Goal: Task Accomplishment & Management: Use online tool/utility

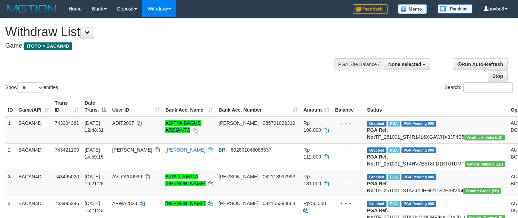
select select
select select "**"
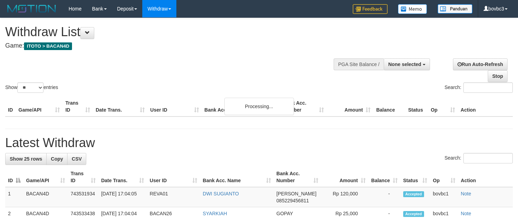
select select
select select "**"
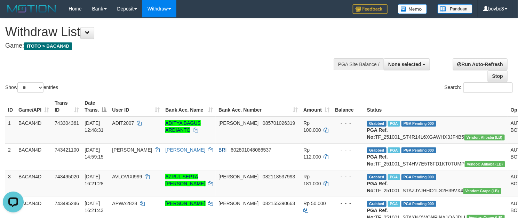
click at [201, 61] on div "Show ** ** ** *** entries Search:" at bounding box center [259, 56] width 518 height 76
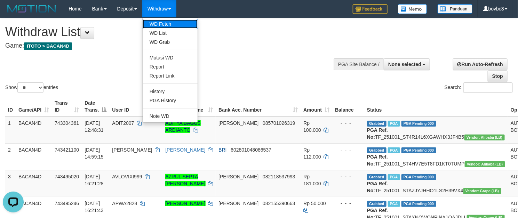
click at [164, 20] on link "WD Fetch" at bounding box center [170, 23] width 55 height 9
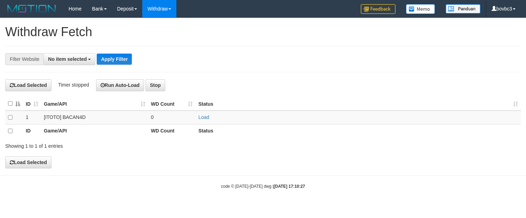
select select
drag, startPoint x: 211, startPoint y: 122, endPoint x: 203, endPoint y: 120, distance: 8.3
click at [210, 122] on td "Load" at bounding box center [358, 118] width 325 height 14
click at [203, 120] on link "Load" at bounding box center [203, 117] width 11 height 6
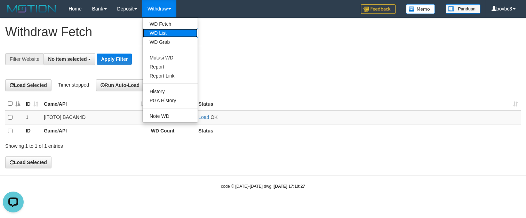
click at [160, 35] on link "WD List" at bounding box center [170, 33] width 55 height 9
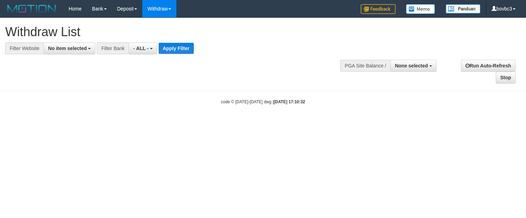
select select
click at [80, 44] on button "No item selected" at bounding box center [69, 48] width 52 height 12
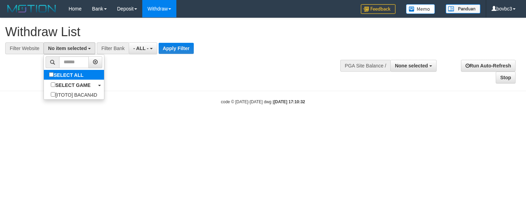
click at [68, 70] on li at bounding box center [74, 62] width 60 height 15
click at [68, 75] on label "SELECT ALL" at bounding box center [67, 75] width 47 height 10
select select "****"
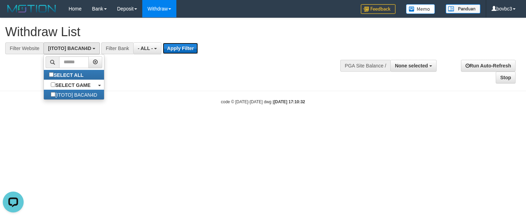
click at [170, 44] on button "Apply Filter" at bounding box center [180, 48] width 35 height 11
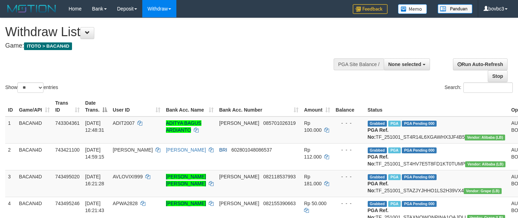
select select
select select "**"
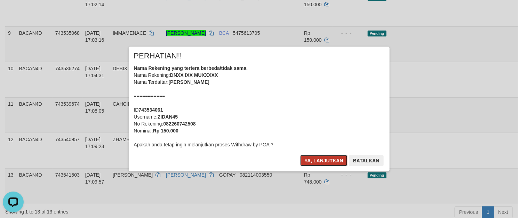
click at [323, 159] on button "Ya, lanjutkan" at bounding box center [323, 160] width 47 height 11
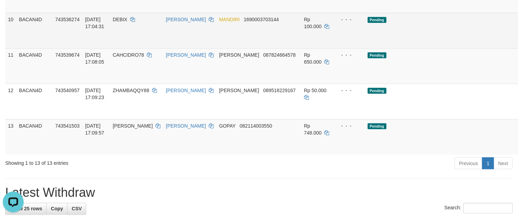
scroll to position [365, 0]
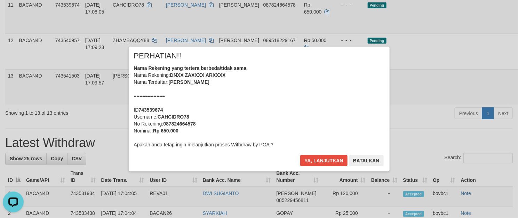
scroll to position [417, 0]
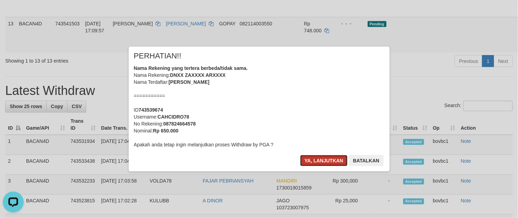
click at [317, 163] on button "Ya, lanjutkan" at bounding box center [323, 160] width 47 height 11
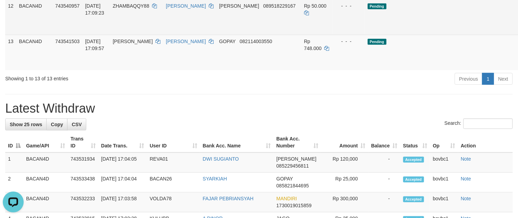
scroll to position [365, 0]
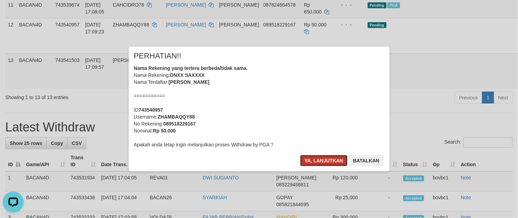
click at [337, 157] on button "Ya, lanjutkan" at bounding box center [323, 160] width 47 height 11
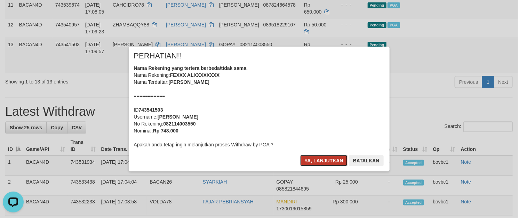
click at [317, 155] on button "Ya, lanjutkan" at bounding box center [323, 160] width 47 height 11
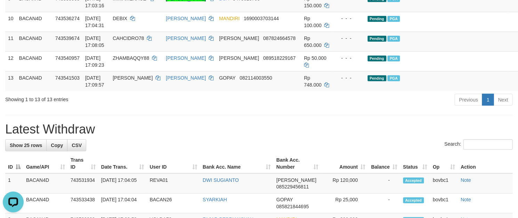
scroll to position [313, 0]
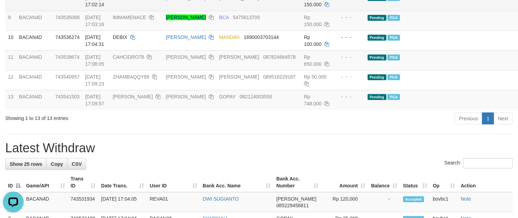
click at [333, 11] on td "- - -" at bounding box center [349, 1] width 32 height 20
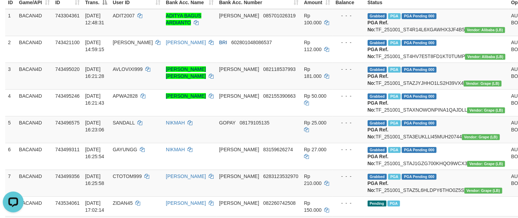
scroll to position [0, 0]
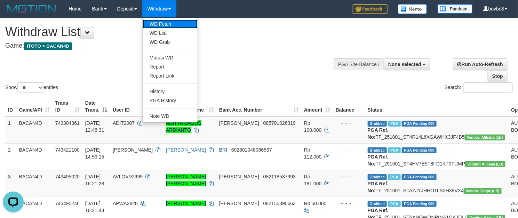
click at [163, 27] on link "WD Fetch" at bounding box center [170, 23] width 55 height 9
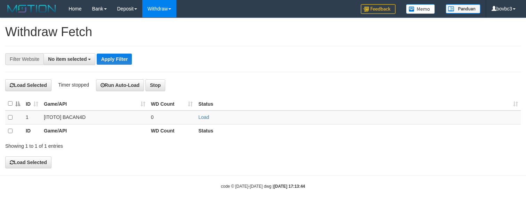
select select
click at [202, 119] on link "Load" at bounding box center [203, 117] width 11 height 6
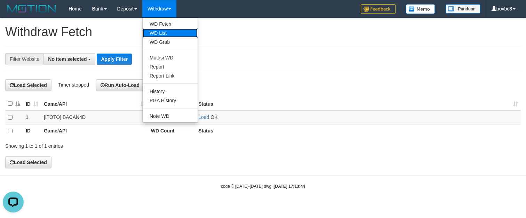
click at [169, 29] on link "WD List" at bounding box center [170, 33] width 55 height 9
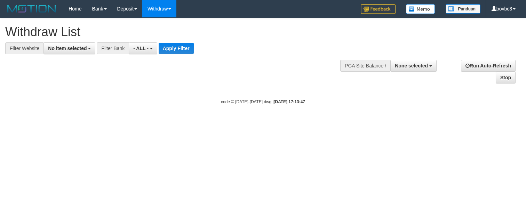
select select
click at [76, 46] on span "No item selected" at bounding box center [67, 49] width 39 height 6
click at [74, 50] on span "No item selected" at bounding box center [67, 49] width 39 height 6
click at [76, 50] on span "No item selected" at bounding box center [67, 49] width 39 height 6
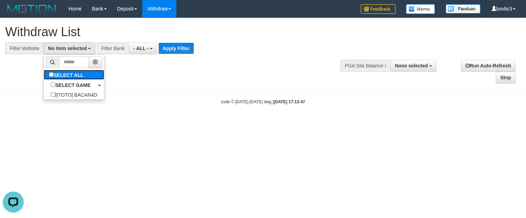
drag, startPoint x: 77, startPoint y: 77, endPoint x: 84, endPoint y: 74, distance: 6.9
click at [77, 77] on label "SELECT ALL" at bounding box center [67, 75] width 47 height 10
select select "****"
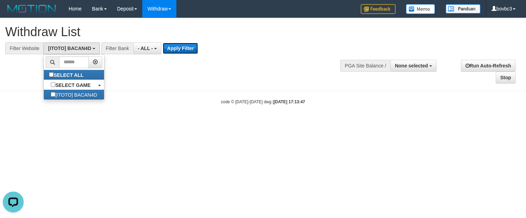
click at [181, 48] on button "Apply Filter" at bounding box center [180, 48] width 35 height 11
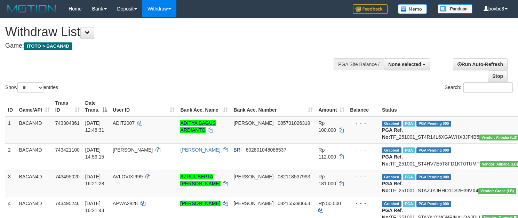
select select
select select "**"
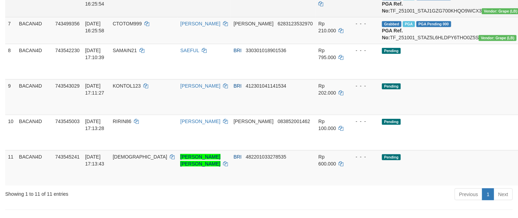
scroll to position [261, 0]
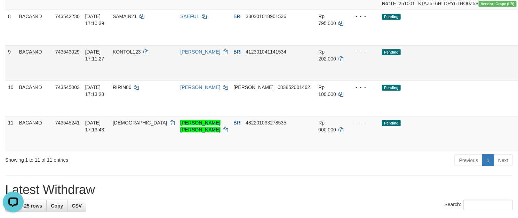
scroll to position [313, 0]
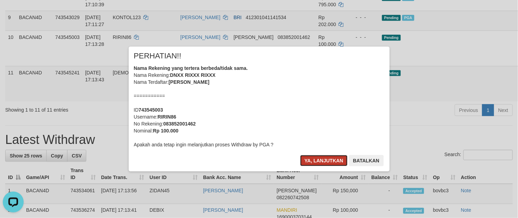
click at [323, 166] on button "Ya, lanjutkan" at bounding box center [323, 160] width 47 height 11
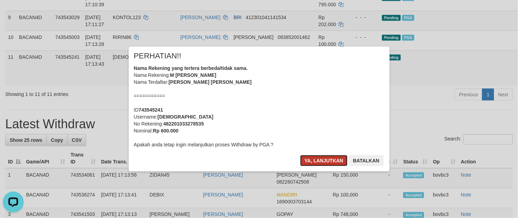
click at [321, 160] on button "Ya, lanjutkan" at bounding box center [323, 160] width 47 height 11
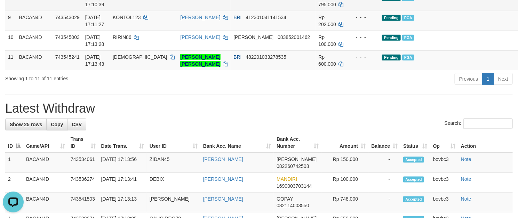
click at [405, 11] on td "Pending PGA" at bounding box center [451, 1] width 144 height 20
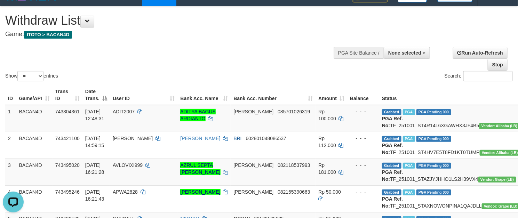
scroll to position [0, 0]
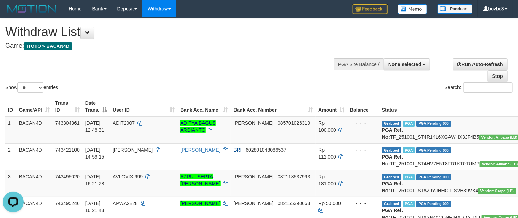
drag, startPoint x: 197, startPoint y: 51, endPoint x: 162, endPoint y: 30, distance: 40.5
click at [184, 46] on div "**********" at bounding box center [174, 35] width 338 height 34
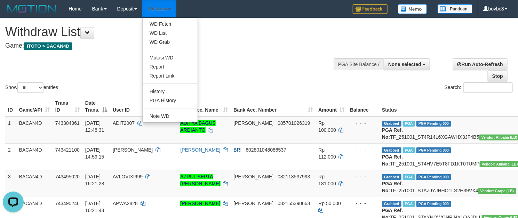
drag, startPoint x: 166, startPoint y: 13, endPoint x: 166, endPoint y: 19, distance: 6.3
click at [166, 14] on link "Withdraw" at bounding box center [159, 8] width 34 height 17
click at [169, 22] on link "WD Fetch" at bounding box center [170, 23] width 55 height 9
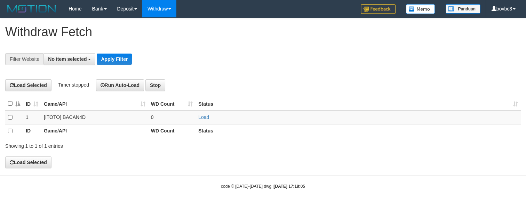
select select
click at [206, 117] on link "Load" at bounding box center [203, 117] width 11 height 6
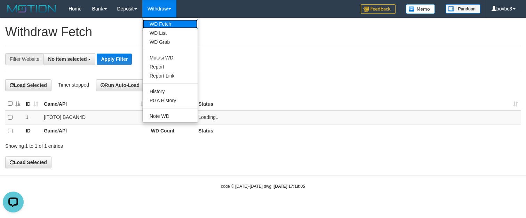
click at [159, 21] on link "WD Fetch" at bounding box center [170, 23] width 55 height 9
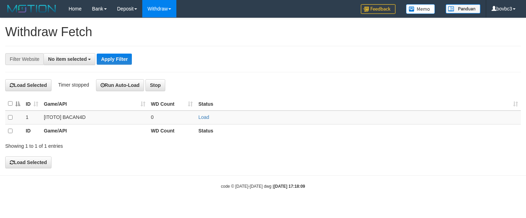
select select
click at [207, 119] on link "Load" at bounding box center [203, 117] width 11 height 6
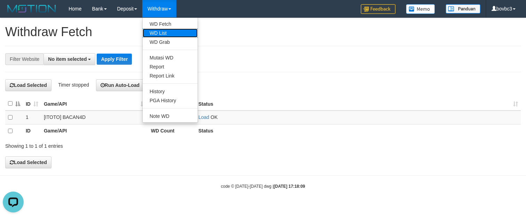
click at [165, 34] on link "WD List" at bounding box center [170, 33] width 55 height 9
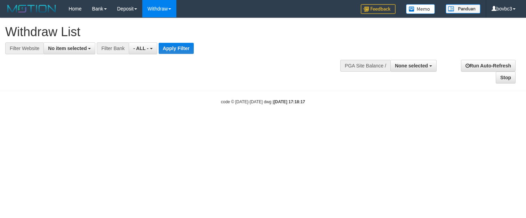
select select
click at [70, 51] on button "No item selected" at bounding box center [69, 48] width 52 height 12
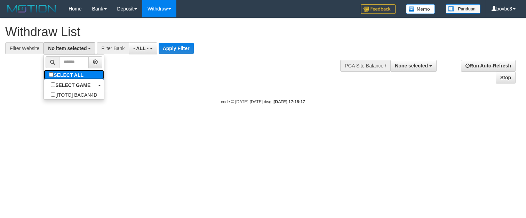
click at [62, 74] on label "SELECT ALL" at bounding box center [67, 75] width 47 height 10
select select "****"
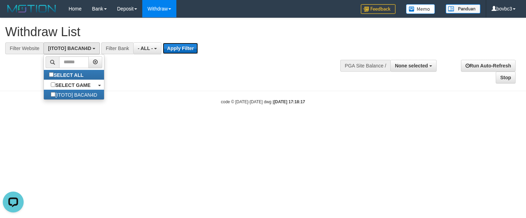
drag, startPoint x: 177, startPoint y: 43, endPoint x: 176, endPoint y: 47, distance: 4.3
click at [176, 43] on button "Apply Filter" at bounding box center [180, 48] width 35 height 11
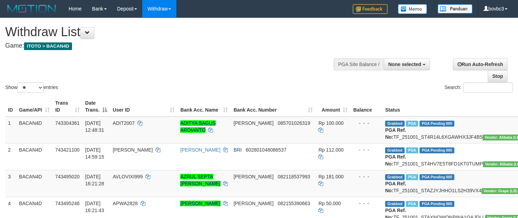
select select
select select "**"
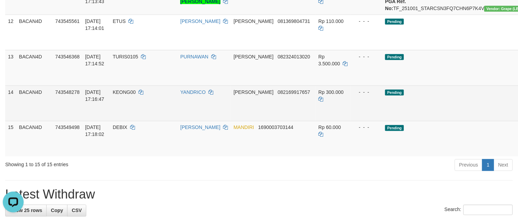
scroll to position [417, 0]
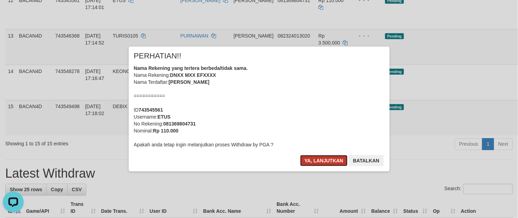
click at [322, 159] on button "Ya, lanjutkan" at bounding box center [323, 160] width 47 height 11
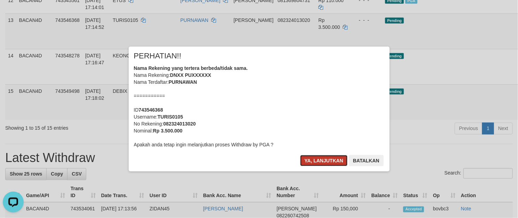
click at [307, 158] on button "Ya, lanjutkan" at bounding box center [323, 160] width 47 height 11
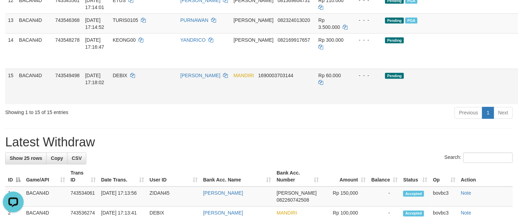
scroll to position [470, 0]
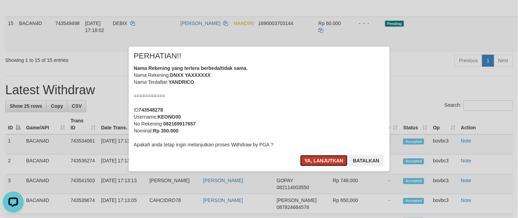
click at [314, 159] on button "Ya, lanjutkan" at bounding box center [323, 160] width 47 height 11
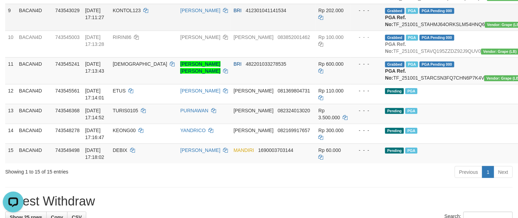
scroll to position [313, 0]
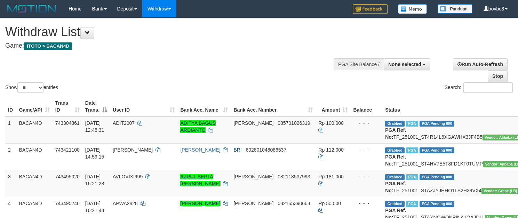
select select
select select "**"
drag, startPoint x: 364, startPoint y: 61, endPoint x: 356, endPoint y: 61, distance: 8.0
click at [360, 61] on div "PGA Site Balance /" at bounding box center [359, 64] width 50 height 12
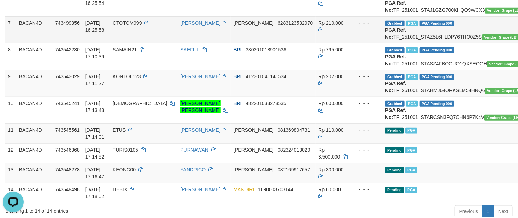
scroll to position [417, 0]
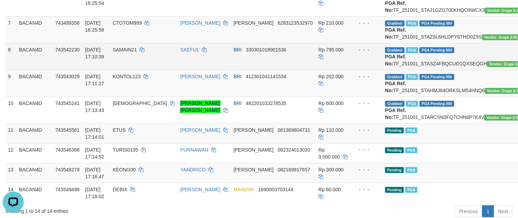
scroll to position [365, 0]
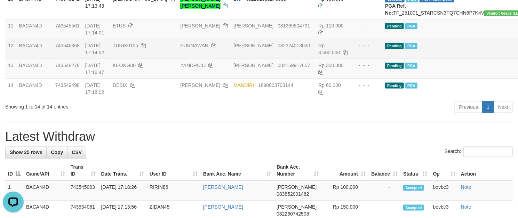
click at [316, 59] on td "Rp 3.500.000" at bounding box center [333, 49] width 35 height 20
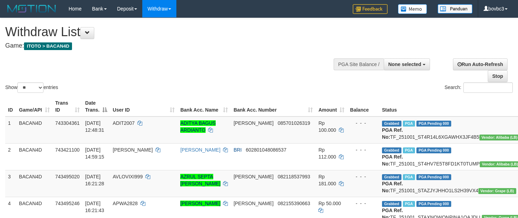
select select
select select "**"
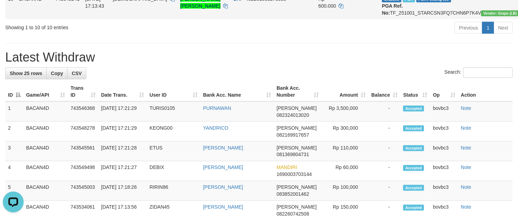
click at [266, 19] on td "BRI 482201033278535" at bounding box center [273, 5] width 85 height 27
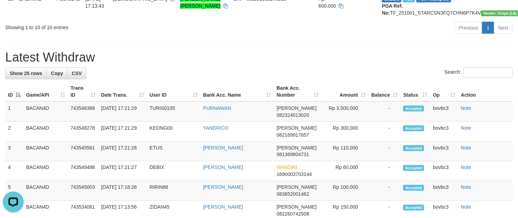
drag, startPoint x: 241, startPoint y: 97, endPoint x: 178, endPoint y: 29, distance: 93.3
click at [239, 36] on div "Previous 1 Next" at bounding box center [367, 28] width 292 height 15
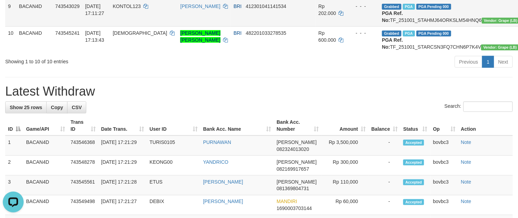
scroll to position [313, 0]
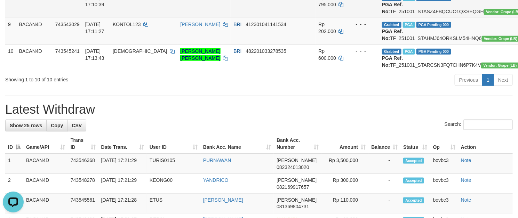
drag, startPoint x: 344, startPoint y: 62, endPoint x: 440, endPoint y: 59, distance: 96.7
click at [440, 18] on td "Grabbed PGA PGA Pending 000 PGA Ref. No: TF_251001_STASZ4FBQCUO1QXSEQGH Vendor:…" at bounding box center [451, 4] width 145 height 27
copy td "TF_251001_STASZ4FBQCUO1QXSEQGH"
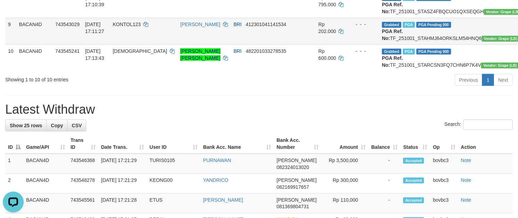
drag, startPoint x: 346, startPoint y: 95, endPoint x: 436, endPoint y: 93, distance: 90.5
click at [436, 45] on td "Grabbed PGA PGA Pending 000 PGA Ref. No: TF_251001_STAHMJ64ORKSLM54HNQ6 Vendor:…" at bounding box center [451, 31] width 145 height 27
copy td "TF_251001_STAHMJ64ORKSLM54HNQ6"
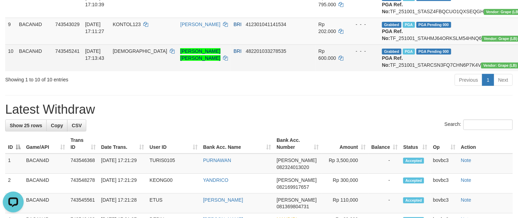
drag, startPoint x: 345, startPoint y: 127, endPoint x: 436, endPoint y: 129, distance: 90.1
click at [436, 71] on td "Grabbed PGA PGA Pending 000 PGA Ref. No: TF_251001_STARCSN3FQ7CHN6P7K4V Vendor:…" at bounding box center [451, 58] width 145 height 27
copy td "TF_251001_STARCSN3FQ7CHN6P7K4V"
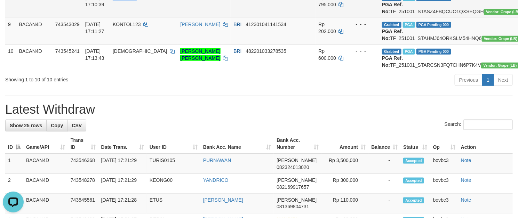
drag, startPoint x: 125, startPoint y: 46, endPoint x: 149, endPoint y: 48, distance: 24.8
click at [149, 18] on td "SAMAIN21" at bounding box center [143, 4] width 67 height 27
copy span "SAMAIN21"
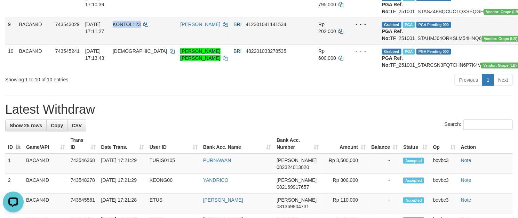
drag, startPoint x: 125, startPoint y: 80, endPoint x: 153, endPoint y: 79, distance: 27.5
click at [153, 45] on td "KONTOL123" at bounding box center [143, 31] width 67 height 27
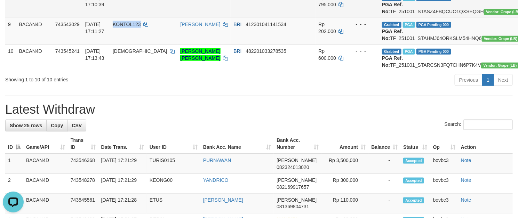
copy span "KONTOL123"
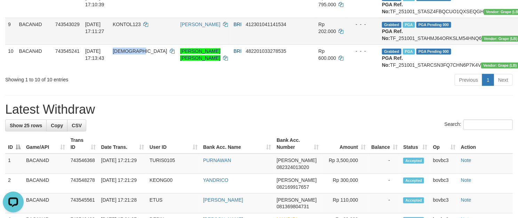
copy span "[DEMOGRAPHIC_DATA]"
drag, startPoint x: 123, startPoint y: 116, endPoint x: 152, endPoint y: 106, distance: 29.8
click at [153, 71] on td "[DEMOGRAPHIC_DATA]" at bounding box center [143, 58] width 67 height 27
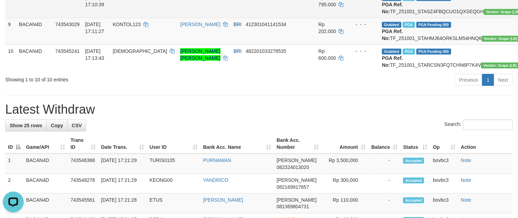
click at [208, 18] on td "SAEFUL" at bounding box center [203, 4] width 53 height 27
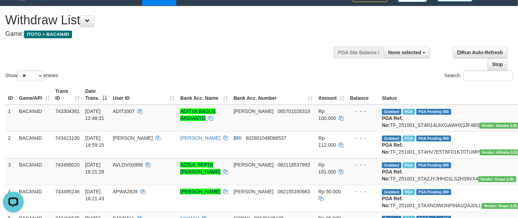
scroll to position [0, 0]
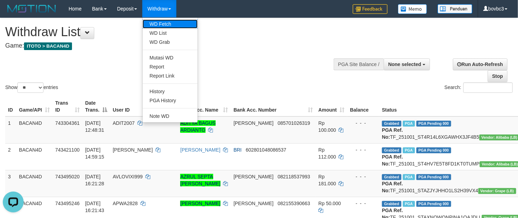
click at [165, 23] on link "WD Fetch" at bounding box center [170, 23] width 55 height 9
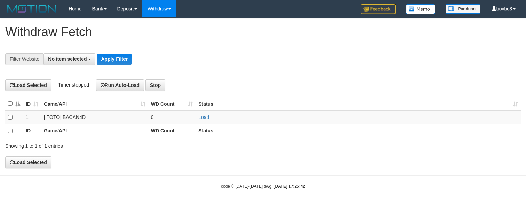
select select
click at [202, 120] on link "Load" at bounding box center [203, 117] width 11 height 6
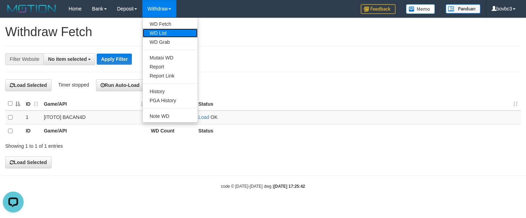
click at [165, 33] on link "WD List" at bounding box center [170, 33] width 55 height 9
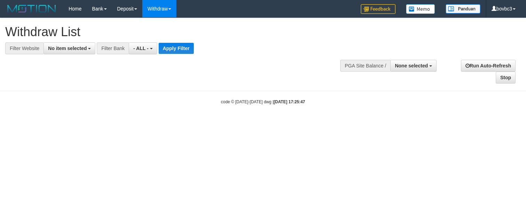
select select
click at [83, 47] on span "No item selected" at bounding box center [67, 49] width 39 height 6
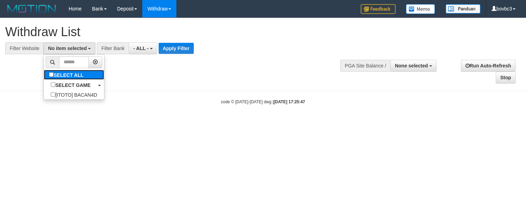
click at [79, 80] on label "SELECT ALL" at bounding box center [67, 75] width 47 height 10
select select "****"
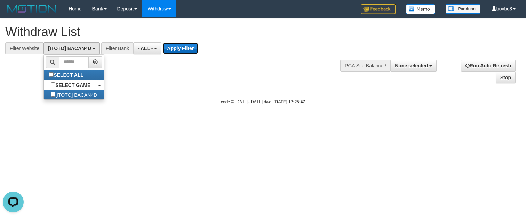
click at [175, 51] on button "Apply Filter" at bounding box center [180, 48] width 35 height 11
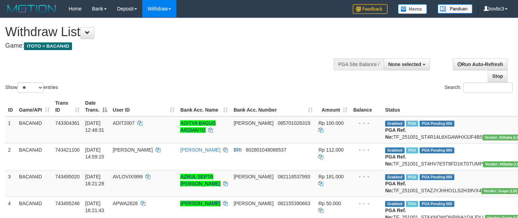
select select
select select "**"
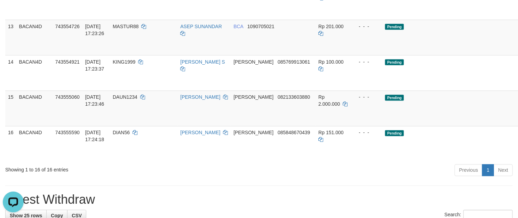
scroll to position [417, 0]
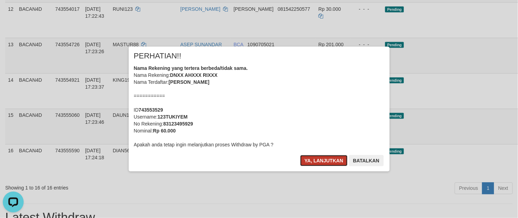
click at [332, 161] on button "Ya, lanjutkan" at bounding box center [323, 160] width 47 height 11
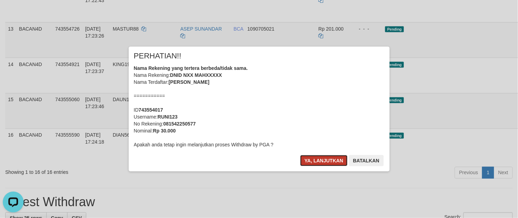
click at [314, 159] on button "Ya, lanjutkan" at bounding box center [323, 160] width 47 height 11
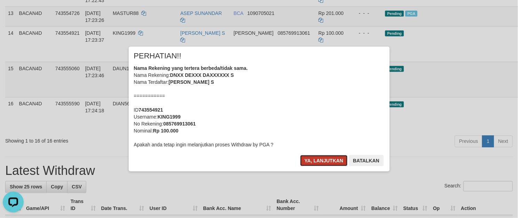
click at [315, 159] on button "Ya, lanjutkan" at bounding box center [323, 160] width 47 height 11
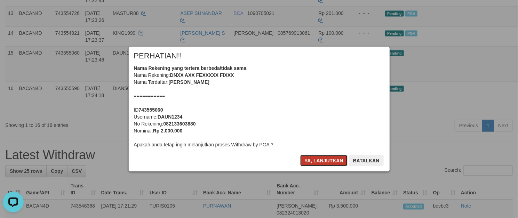
click at [335, 161] on button "Ya, lanjutkan" at bounding box center [323, 160] width 47 height 11
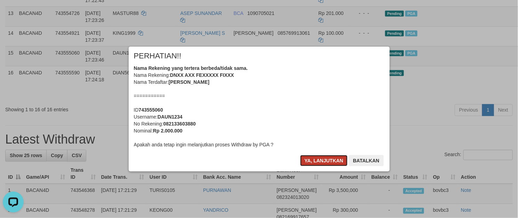
click at [332, 160] on button "Ya, lanjutkan" at bounding box center [323, 160] width 47 height 11
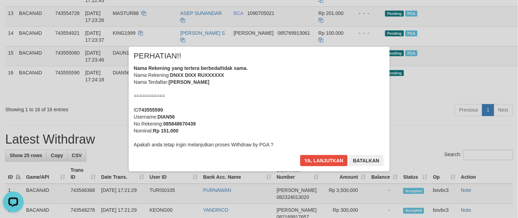
click at [313, 167] on div "Ya, lanjutkan Batalkan" at bounding box center [342, 163] width 85 height 16
click at [315, 158] on button "Ya, lanjutkan" at bounding box center [323, 160] width 47 height 11
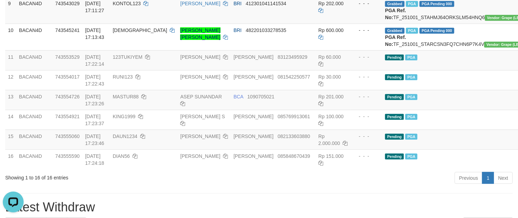
scroll to position [397, 0]
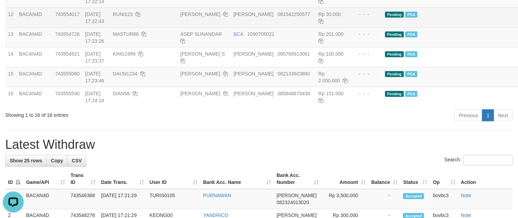
click at [316, 27] on td "Rp 30.000" at bounding box center [333, 18] width 35 height 20
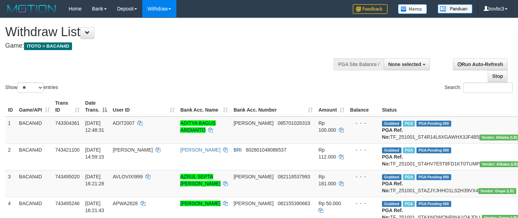
select select
select select "**"
drag, startPoint x: 156, startPoint y: 42, endPoint x: 152, endPoint y: 33, distance: 9.6
click at [156, 42] on h4 "Game: ITOTO > BACAN4D" at bounding box center [171, 45] width 333 height 7
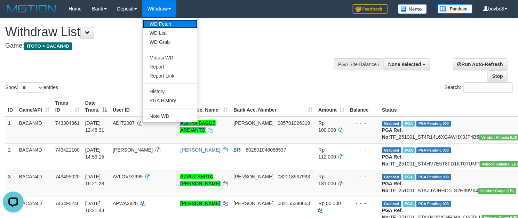
click at [165, 22] on link "WD Fetch" at bounding box center [170, 23] width 55 height 9
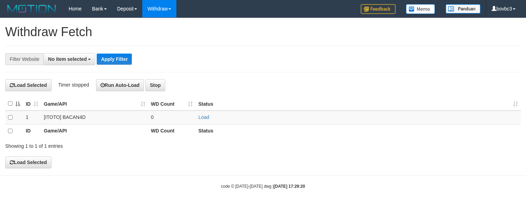
select select
click at [200, 117] on link "Load" at bounding box center [203, 117] width 11 height 6
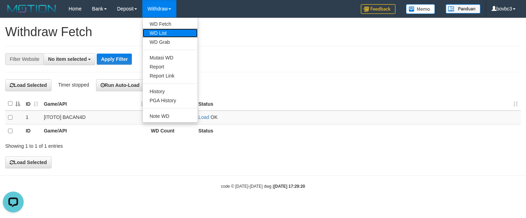
click at [165, 33] on link "WD List" at bounding box center [170, 33] width 55 height 9
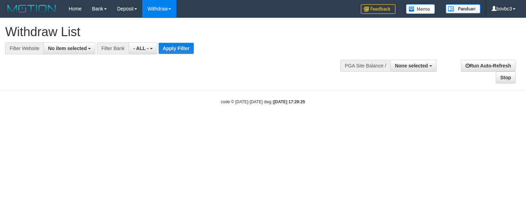
select select
click at [77, 54] on button "No item selected" at bounding box center [69, 48] width 52 height 12
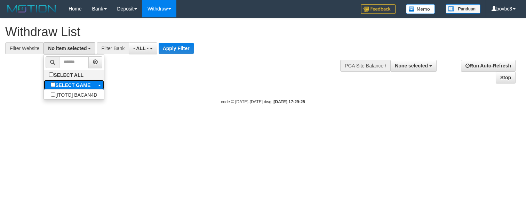
click at [66, 84] on b "SELECT GAME" at bounding box center [72, 85] width 35 height 6
select select "****"
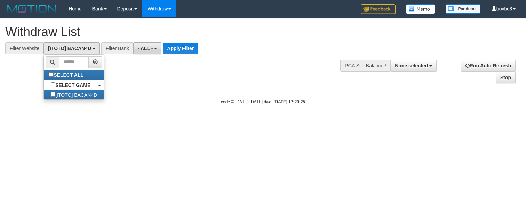
scroll to position [6, 0]
click at [167, 41] on div "**********" at bounding box center [177, 36] width 344 height 36
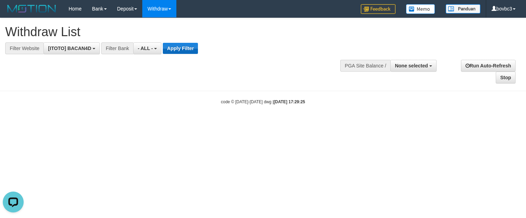
scroll to position [0, 0]
click at [174, 50] on button "Apply Filter" at bounding box center [180, 48] width 35 height 11
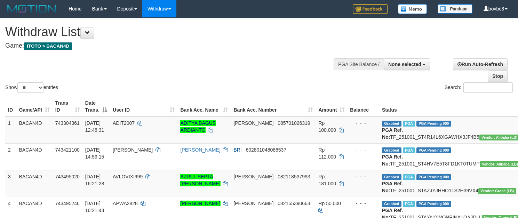
select select
select select "**"
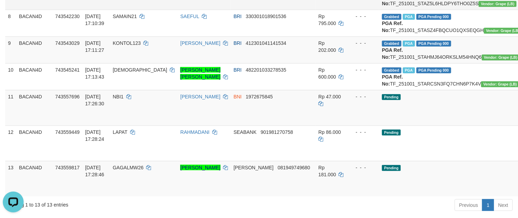
scroll to position [313, 0]
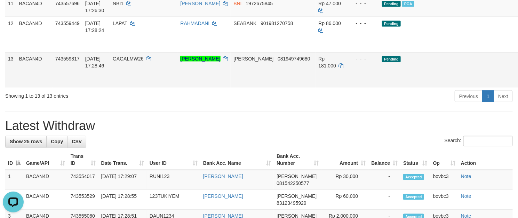
scroll to position [365, 0]
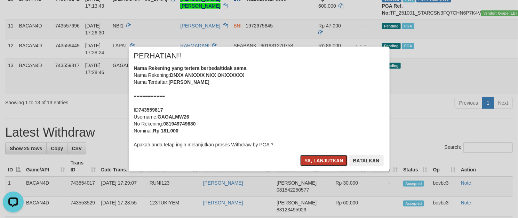
click at [331, 159] on button "Ya, lanjutkan" at bounding box center [323, 160] width 47 height 11
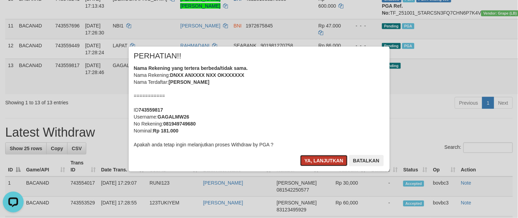
click at [329, 160] on button "Ya, lanjutkan" at bounding box center [323, 160] width 47 height 11
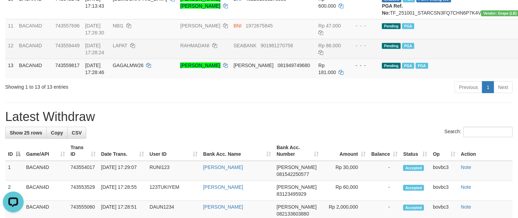
click at [379, 59] on td "Pending PGA" at bounding box center [451, 49] width 145 height 20
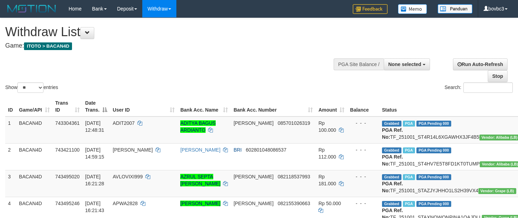
select select
select select "**"
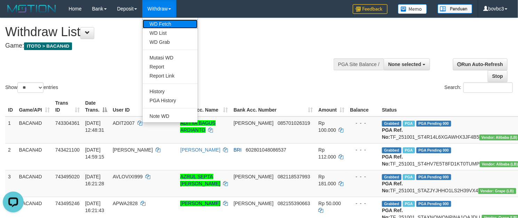
click at [167, 24] on link "WD Fetch" at bounding box center [170, 23] width 55 height 9
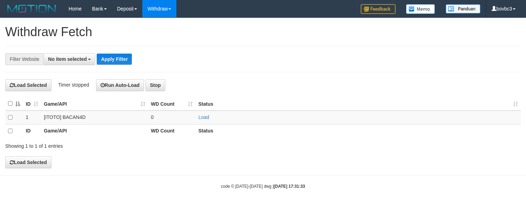
select select
click at [202, 120] on link "Load" at bounding box center [203, 117] width 11 height 6
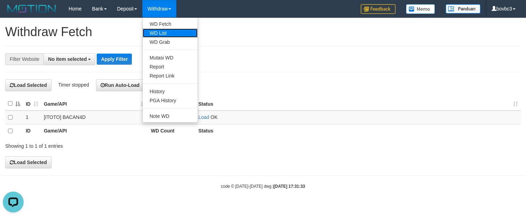
click at [158, 36] on link "WD List" at bounding box center [170, 33] width 55 height 9
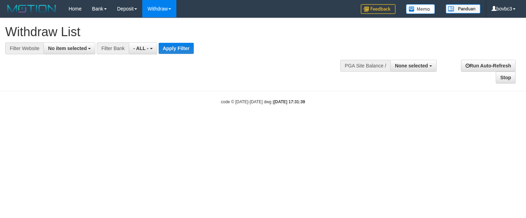
select select
click at [67, 49] on span "No item selected" at bounding box center [67, 49] width 39 height 6
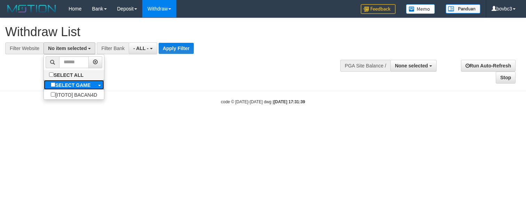
click at [59, 82] on label "SELECT GAME" at bounding box center [71, 85] width 54 height 10
select select "****"
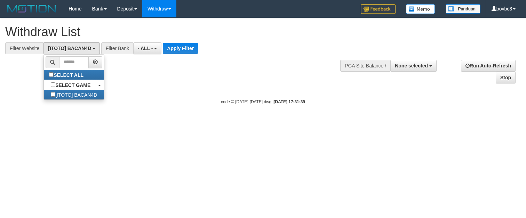
scroll to position [6, 0]
click at [189, 44] on button "Apply Filter" at bounding box center [180, 48] width 35 height 11
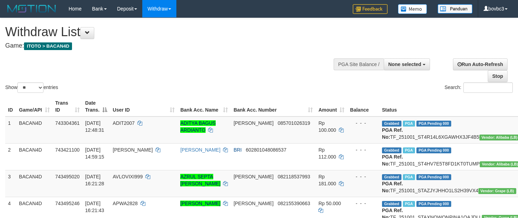
select select
select select "**"
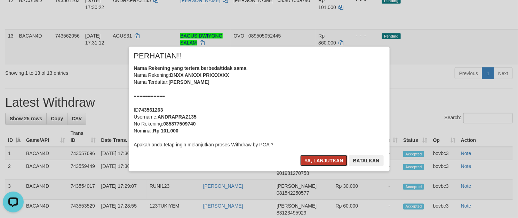
click at [329, 159] on button "Ya, lanjutkan" at bounding box center [323, 160] width 47 height 11
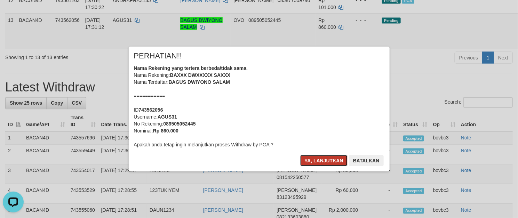
click at [337, 163] on button "Ya, lanjutkan" at bounding box center [323, 160] width 47 height 11
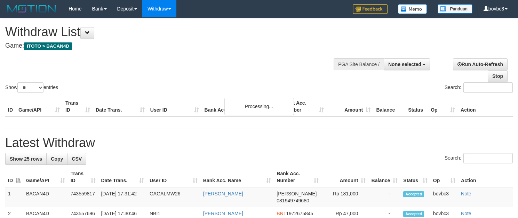
select select
select select "**"
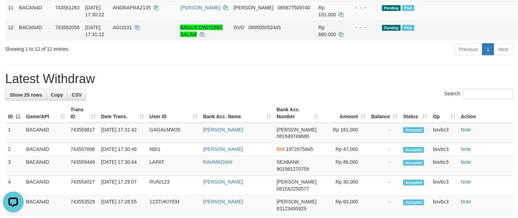
scroll to position [365, 0]
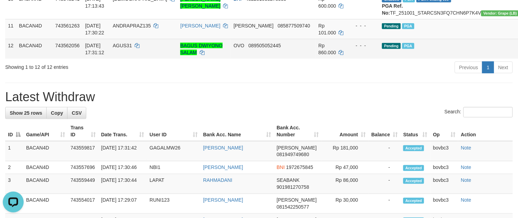
click at [379, 59] on td "Pending PGA" at bounding box center [451, 49] width 145 height 20
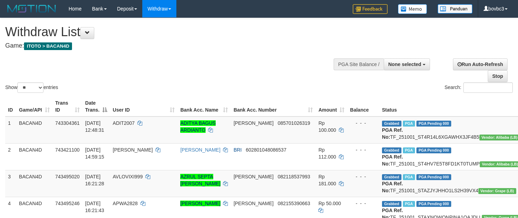
select select
select select "**"
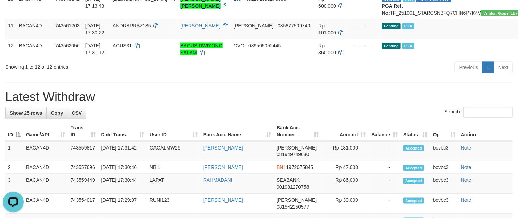
drag, startPoint x: 329, startPoint y: 64, endPoint x: 342, endPoint y: 3, distance: 62.3
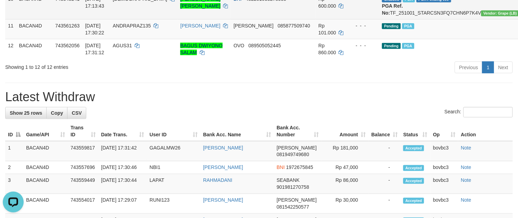
click at [347, 19] on td "- - -" at bounding box center [363, 5] width 32 height 27
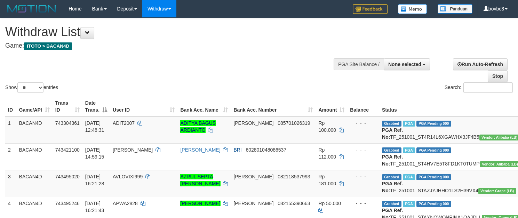
select select
select select "**"
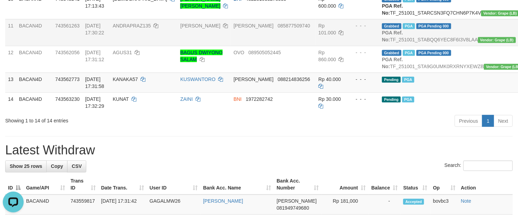
click at [316, 46] on td "Rp 101.000" at bounding box center [332, 32] width 32 height 27
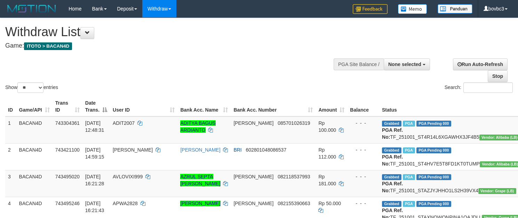
select select
select select "**"
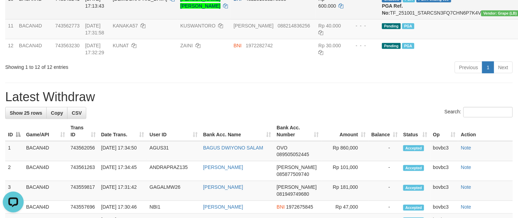
click at [316, 19] on td "Rp 600.000" at bounding box center [332, 5] width 32 height 27
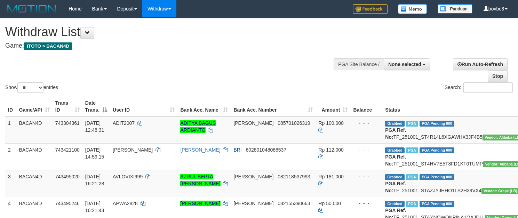
select select
select select "**"
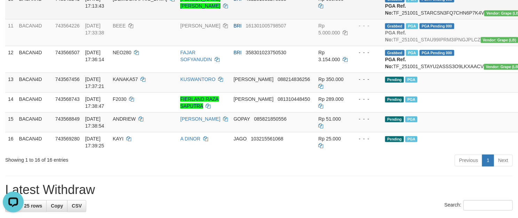
click at [207, 19] on td "[PERSON_NAME] [PERSON_NAME]" at bounding box center [203, 5] width 53 height 27
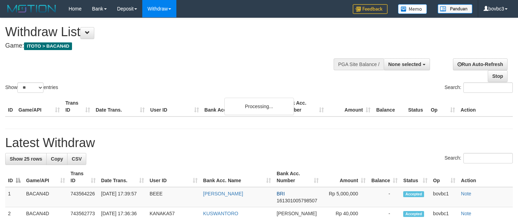
select select
select select "**"
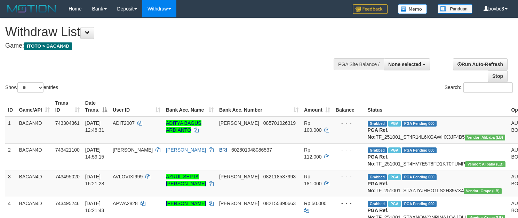
select select
select select "**"
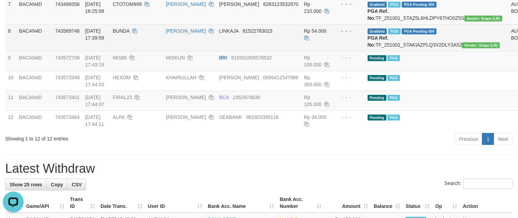
drag, startPoint x: 334, startPoint y: 95, endPoint x: 334, endPoint y: 102, distance: 6.6
click at [334, 51] on td "- - -" at bounding box center [349, 37] width 32 height 27
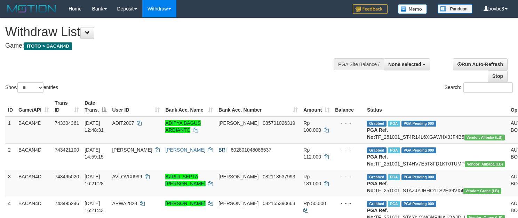
select select
select select "**"
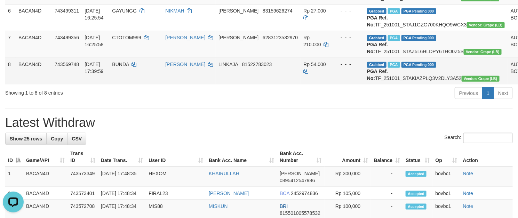
scroll to position [228, 0]
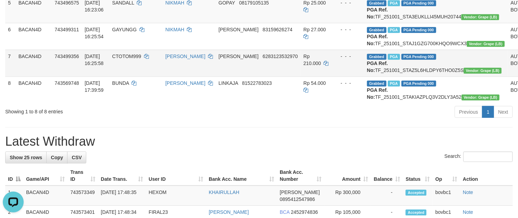
click at [301, 77] on td "Rp 210.000" at bounding box center [317, 63] width 32 height 27
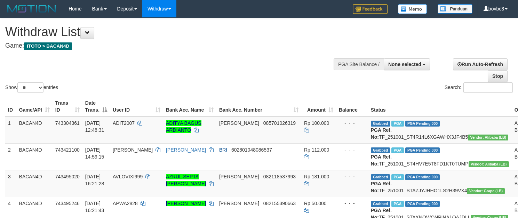
select select
select select "**"
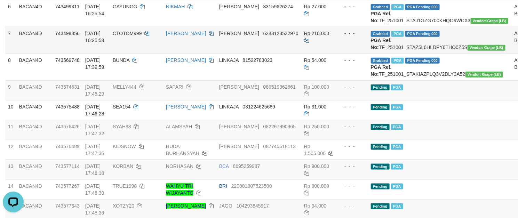
scroll to position [280, 0]
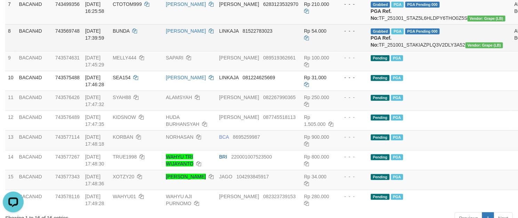
click at [374, 51] on td "Grabbed PGA PGA Pending 000 PGA Ref. No: TF_251001_STAKIAZPLQ3V2DLY3A52 Vendor:…" at bounding box center [440, 37] width 144 height 27
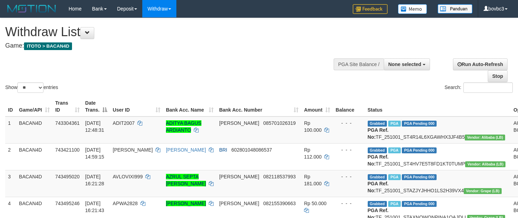
select select
select select "**"
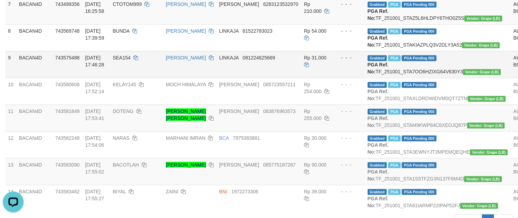
click at [333, 78] on td "- - -" at bounding box center [349, 64] width 32 height 27
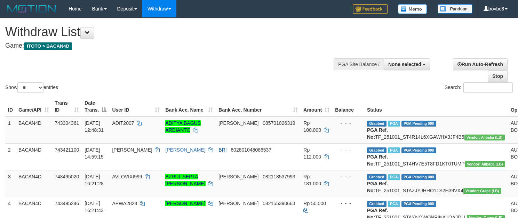
select select
select select "**"
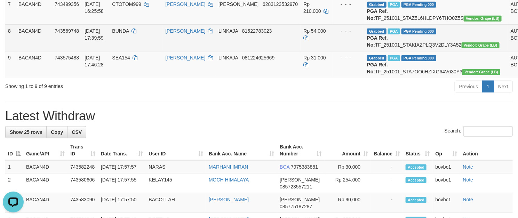
click at [308, 51] on td "Rp 54.000" at bounding box center [317, 37] width 32 height 27
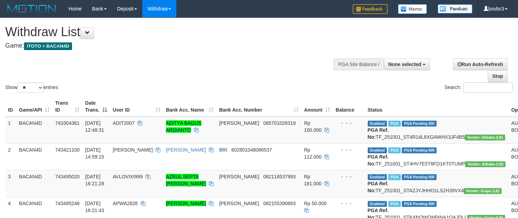
select select
select select "**"
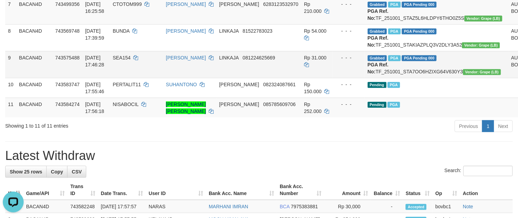
click at [336, 61] on div "- - -" at bounding box center [349, 57] width 26 height 7
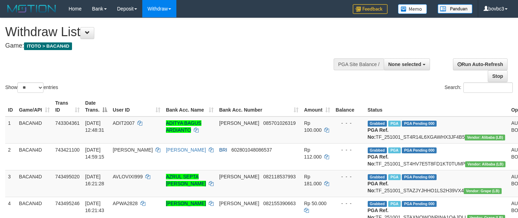
select select
select select "**"
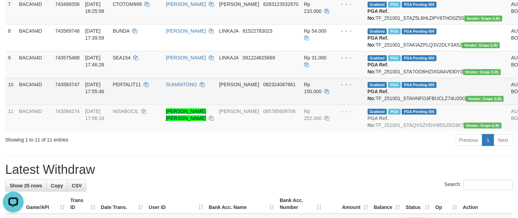
click at [301, 105] on td "Rp 150.000" at bounding box center [317, 91] width 32 height 27
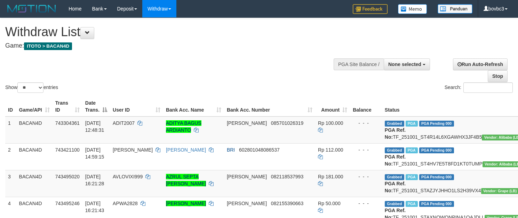
select select
select select "**"
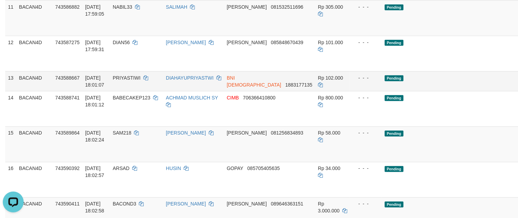
click at [184, 91] on td "DIAHAYUPRIYASTWI" at bounding box center [193, 81] width 61 height 20
click at [185, 81] on link "DIAHAYUPRIYASTWI" at bounding box center [190, 78] width 48 height 6
drag, startPoint x: 166, startPoint y: 151, endPoint x: 212, endPoint y: 150, distance: 46.3
copy link "DIAHAYUPRIYASTW"
click at [382, 36] on td "Pending" at bounding box center [454, 17] width 144 height 35
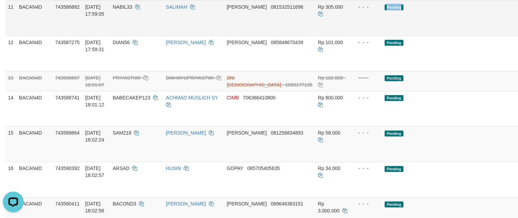
click at [382, 36] on td "Pending" at bounding box center [454, 17] width 144 height 35
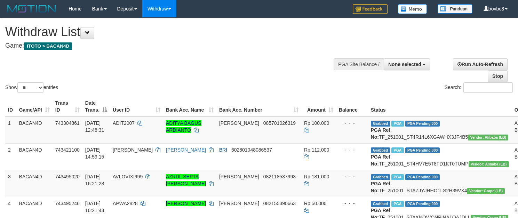
select select
select select "**"
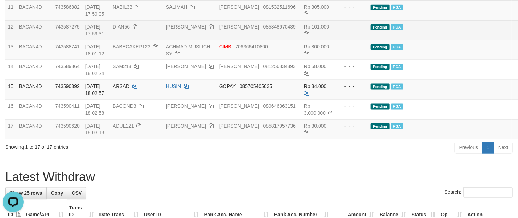
drag, startPoint x: 429, startPoint y: 90, endPoint x: 420, endPoint y: 97, distance: 11.7
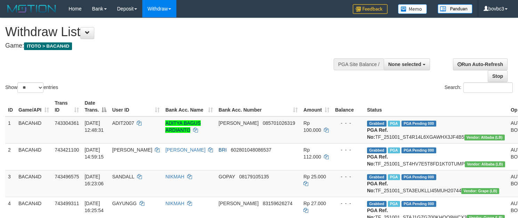
select select
select select "**"
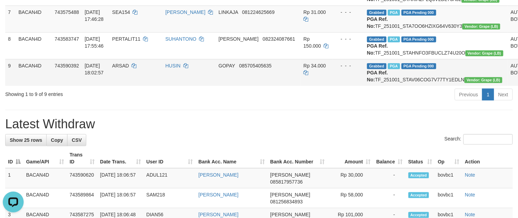
scroll to position [123, 0]
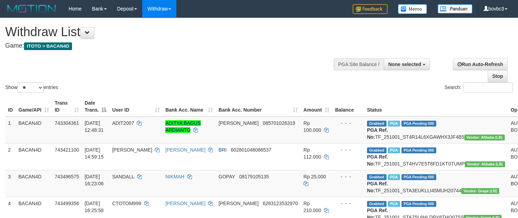
select select
select select "**"
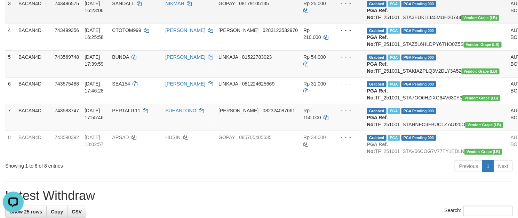
scroll to position [123, 0]
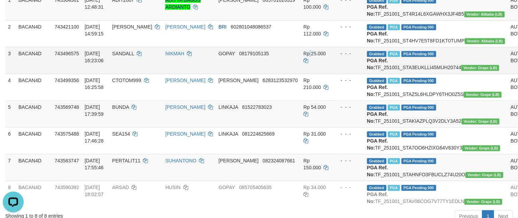
click at [301, 74] on td "Rp 25.000" at bounding box center [317, 60] width 32 height 27
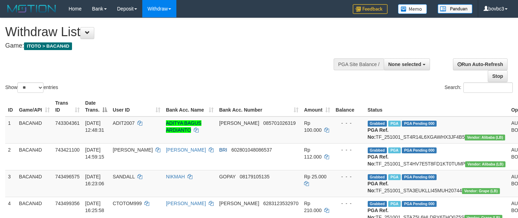
select select
select select "**"
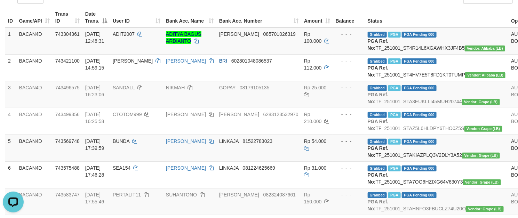
scroll to position [71, 0]
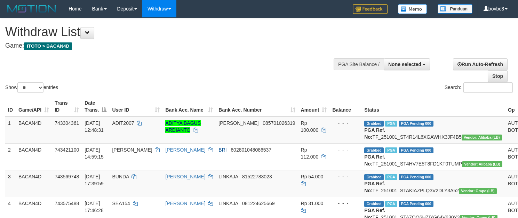
select select
select select "**"
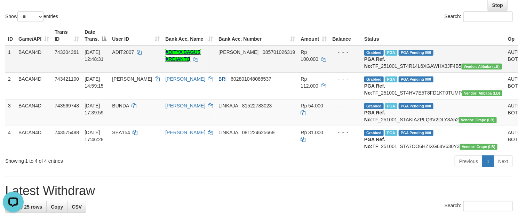
click at [190, 54] on link "ADITYA BAGUS ARDIANTO" at bounding box center [182, 55] width 35 height 13
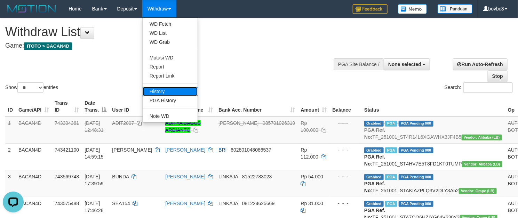
click at [166, 88] on link "History" at bounding box center [170, 91] width 55 height 9
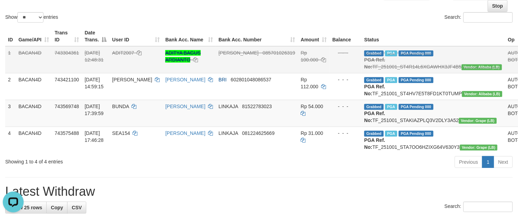
scroll to position [157, 0]
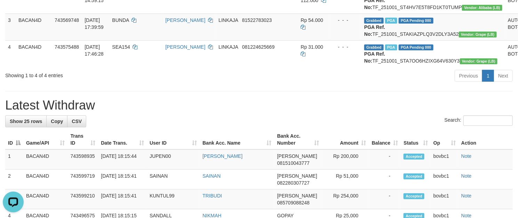
click at [311, 69] on div "ID Game/API Trans ID Date Trans. User ID Bank Acc. Name Bank Acc. Number Amount…" at bounding box center [259, 3] width 518 height 131
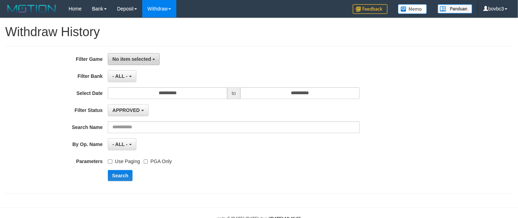
click at [133, 58] on span "No item selected" at bounding box center [131, 59] width 39 height 6
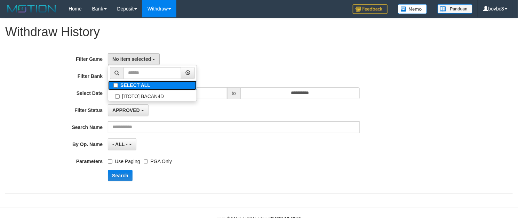
click at [135, 85] on label "SELECT ALL" at bounding box center [152, 85] width 88 height 9
select select "****"
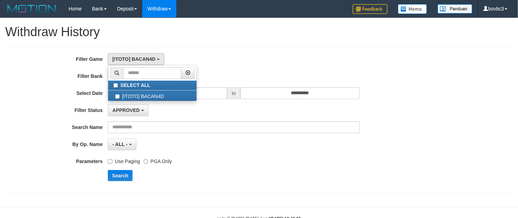
click at [342, 32] on h1 "Withdraw History" at bounding box center [259, 32] width 508 height 14
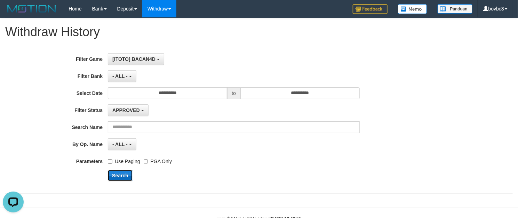
click at [114, 173] on button "Search" at bounding box center [120, 175] width 25 height 11
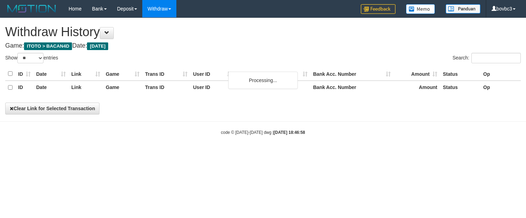
select select "**"
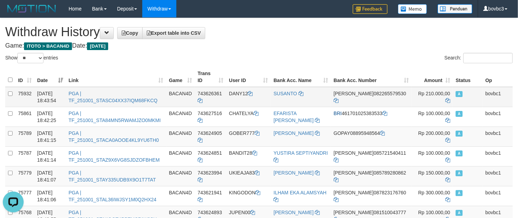
drag, startPoint x: 220, startPoint y: 140, endPoint x: 194, endPoint y: 88, distance: 58.2
click at [220, 139] on td "743624905" at bounding box center [210, 137] width 31 height 20
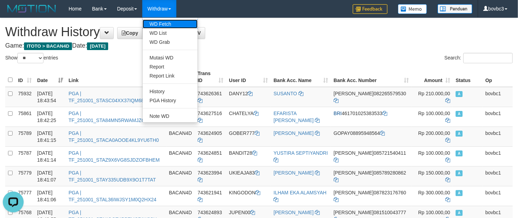
click at [160, 26] on link "WD Fetch" at bounding box center [170, 23] width 55 height 9
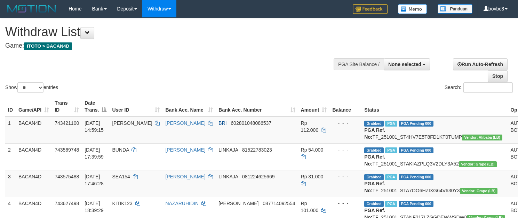
select select
select select "**"
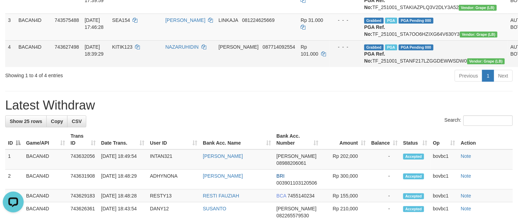
click at [223, 67] on td "DANA 087714092554" at bounding box center [257, 53] width 82 height 27
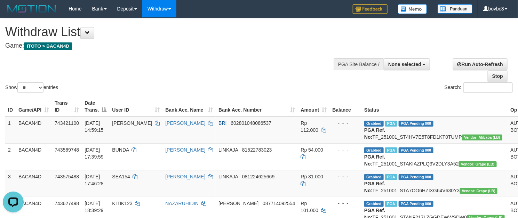
drag, startPoint x: 177, startPoint y: 46, endPoint x: 171, endPoint y: 38, distance: 9.8
click at [177, 45] on h4 "Game: ITOTO > BACAN4D" at bounding box center [171, 45] width 333 height 7
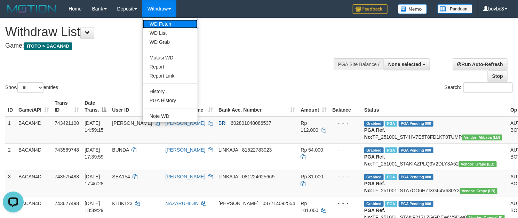
click at [170, 21] on link "WD Fetch" at bounding box center [170, 23] width 55 height 9
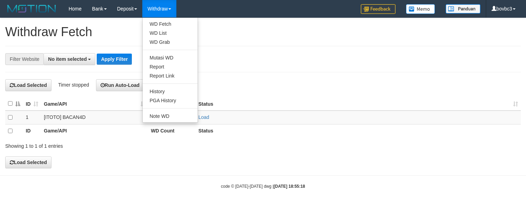
select select
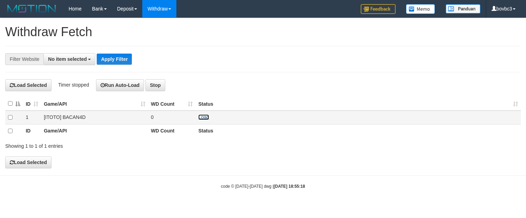
click at [202, 118] on link "Load" at bounding box center [203, 117] width 11 height 6
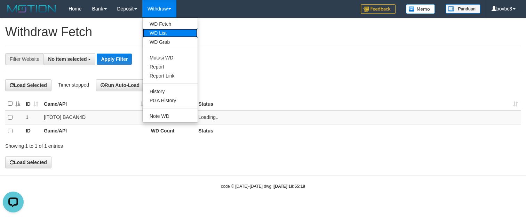
click at [167, 36] on link "WD List" at bounding box center [170, 33] width 55 height 9
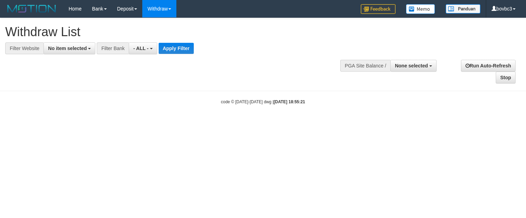
select select
click at [73, 53] on button "No item selected" at bounding box center [69, 48] width 52 height 12
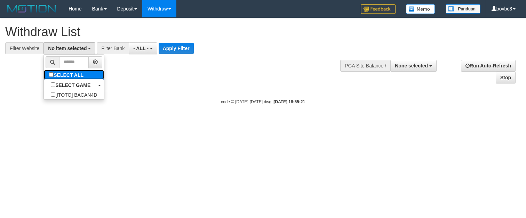
click at [70, 73] on label "SELECT ALL" at bounding box center [67, 75] width 47 height 10
select select "****"
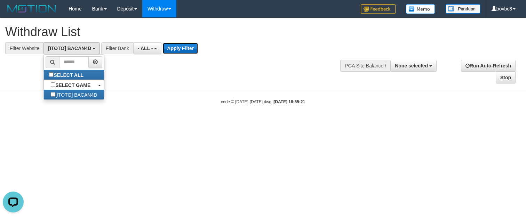
click at [178, 46] on button "Apply Filter" at bounding box center [180, 48] width 35 height 11
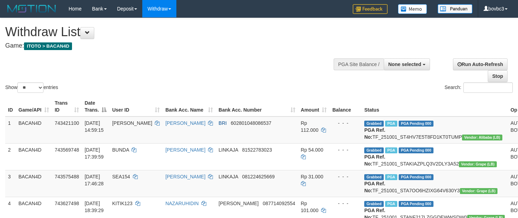
select select
select select "**"
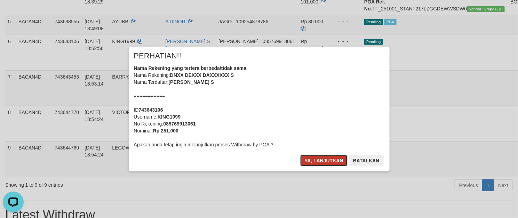
click at [331, 162] on button "Ya, lanjutkan" at bounding box center [323, 160] width 47 height 11
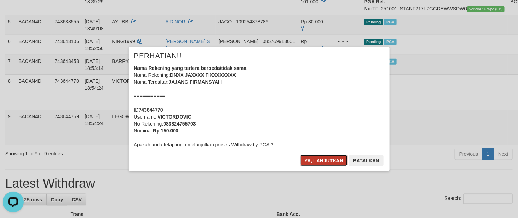
click at [322, 160] on button "Ya, lanjutkan" at bounding box center [323, 160] width 47 height 11
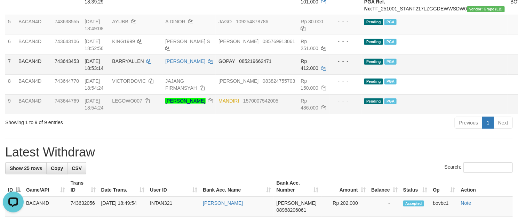
click at [361, 74] on td "Pending PGA" at bounding box center [434, 65] width 146 height 20
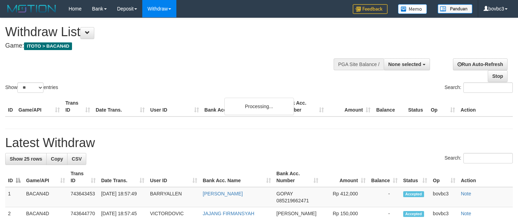
select select
select select "**"
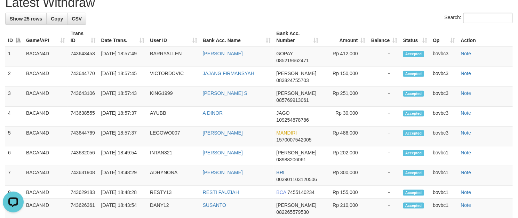
scroll to position [280, 0]
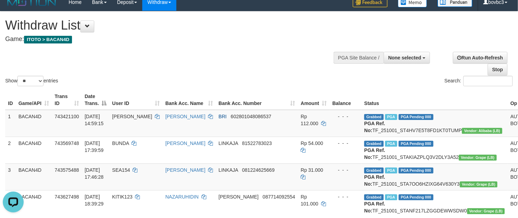
scroll to position [0, 0]
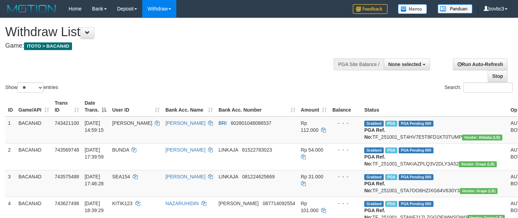
select select
select select "**"
drag, startPoint x: 211, startPoint y: 56, endPoint x: 178, endPoint y: 34, distance: 39.4
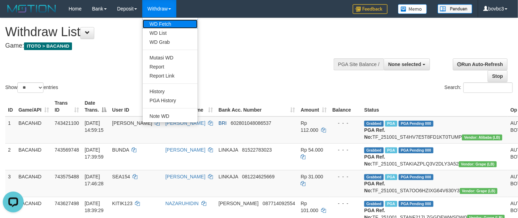
click at [169, 26] on link "WD Fetch" at bounding box center [170, 23] width 55 height 9
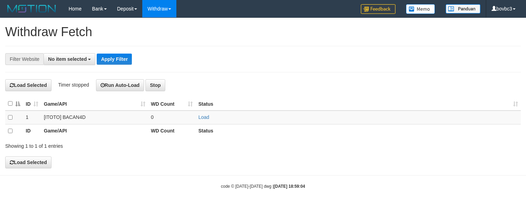
select select
click at [200, 118] on link "Load" at bounding box center [203, 117] width 11 height 6
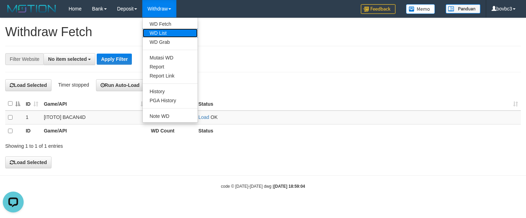
click at [160, 31] on link "WD List" at bounding box center [170, 33] width 55 height 9
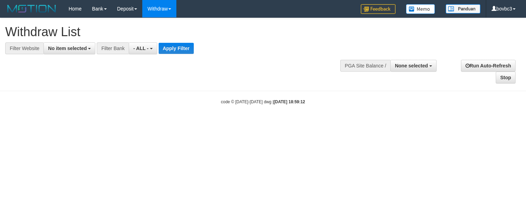
select select
click at [80, 51] on button "No item selected" at bounding box center [69, 48] width 52 height 12
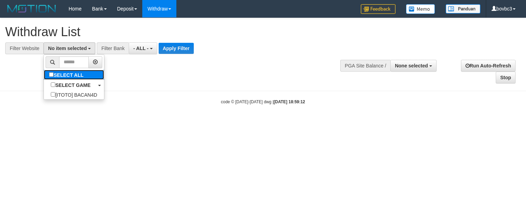
click at [68, 70] on label "SELECT ALL" at bounding box center [67, 75] width 47 height 10
select select "****"
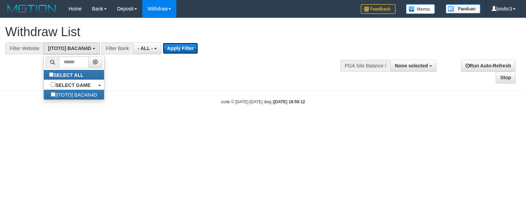
click at [179, 45] on button "Apply Filter" at bounding box center [180, 48] width 35 height 11
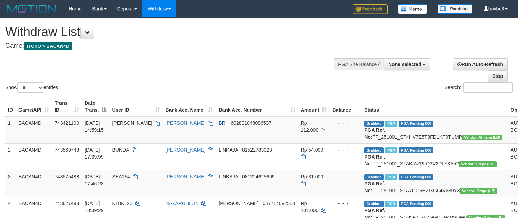
select select
select select "**"
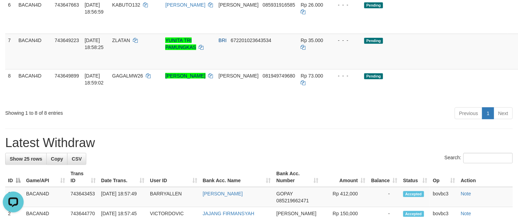
scroll to position [209, 0]
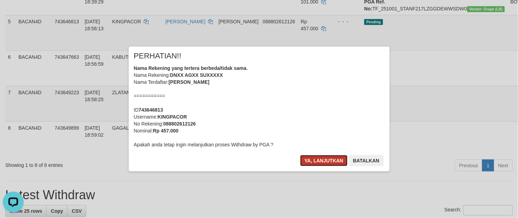
click at [331, 160] on button "Ya, lanjutkan" at bounding box center [323, 160] width 47 height 11
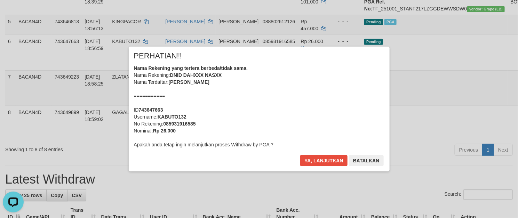
click at [328, 154] on div "× PERHATIAN!! Nama Rekening yang tertera berbeda/tidak sama. Nama Rekening: DNI…" at bounding box center [259, 109] width 261 height 125
click at [331, 158] on button "Ya, lanjutkan" at bounding box center [323, 160] width 47 height 11
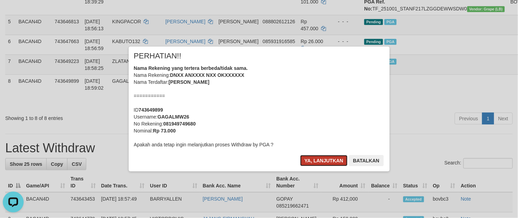
click at [325, 161] on button "Ya, lanjutkan" at bounding box center [323, 160] width 47 height 11
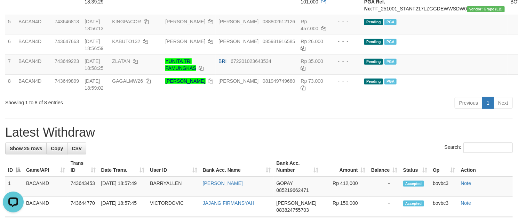
click at [343, 177] on th "Amount" at bounding box center [344, 167] width 47 height 20
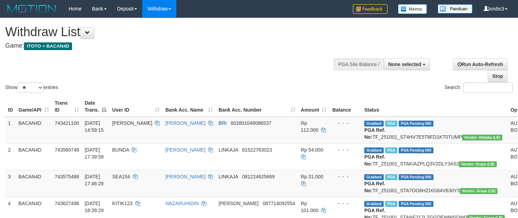
select select
select select "**"
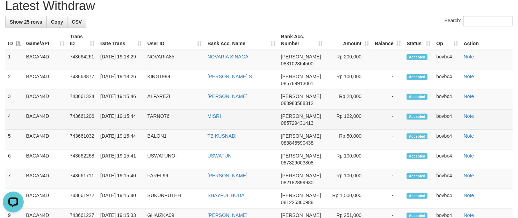
scroll to position [261, 0]
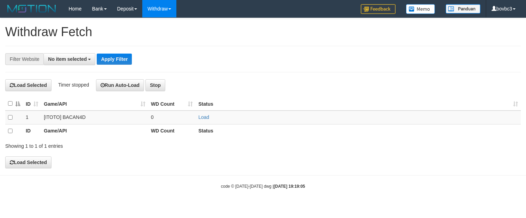
select select
click at [200, 116] on link "Load" at bounding box center [203, 117] width 11 height 6
click at [202, 119] on link "Load" at bounding box center [203, 117] width 11 height 6
click at [202, 118] on link "Load" at bounding box center [203, 117] width 11 height 6
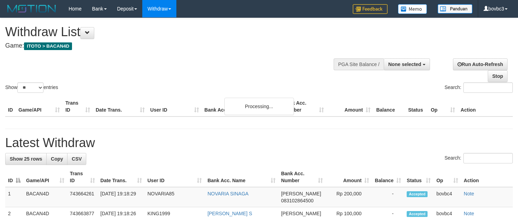
select select
select select "**"
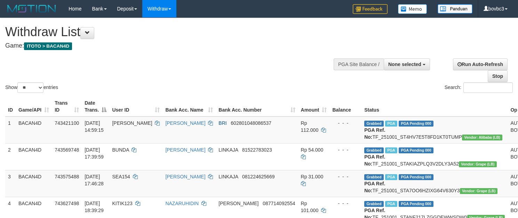
select select
select select "**"
select select
select select "**"
select select
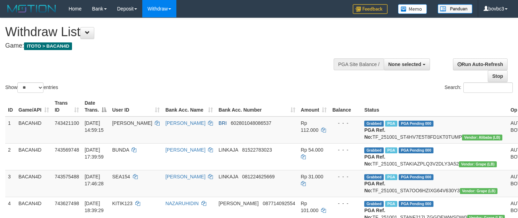
select select "**"
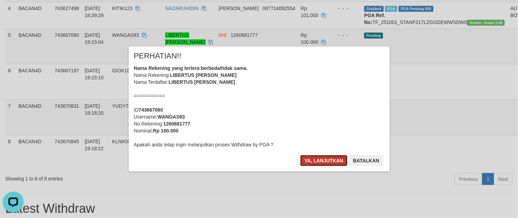
click at [310, 156] on button "Ya, lanjutkan" at bounding box center [323, 160] width 47 height 11
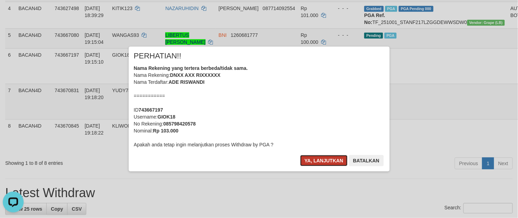
click at [318, 164] on button "Ya, lanjutkan" at bounding box center [323, 160] width 47 height 11
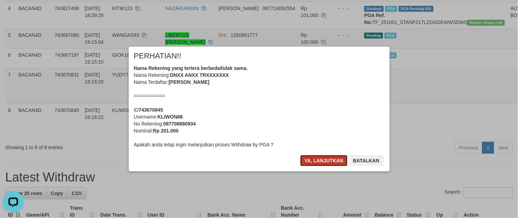
click at [339, 162] on button "Ya, lanjutkan" at bounding box center [323, 160] width 47 height 11
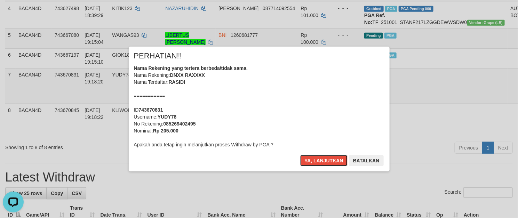
click at [329, 162] on button "Ya, lanjutkan" at bounding box center [323, 160] width 47 height 11
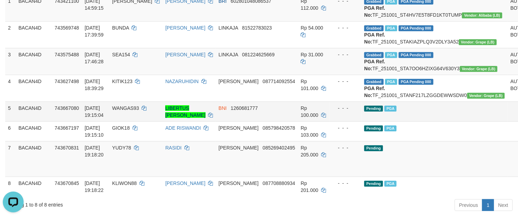
scroll to position [174, 0]
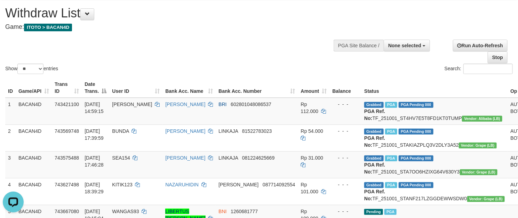
scroll to position [0, 0]
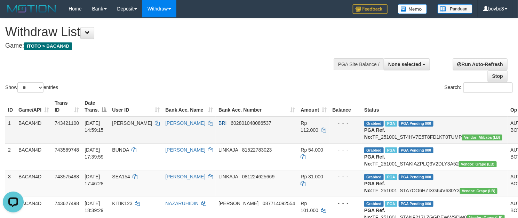
click at [216, 144] on td "BRI 602801048086537" at bounding box center [257, 130] width 82 height 27
select select
select select "**"
select select
select select "**"
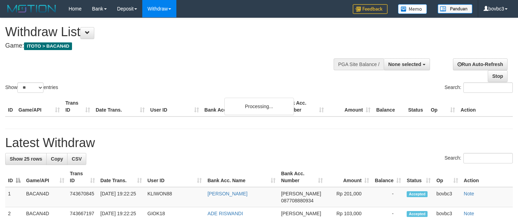
select select
select select "**"
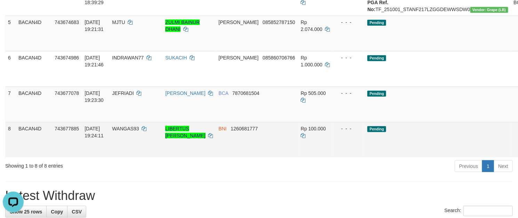
scroll to position [209, 0]
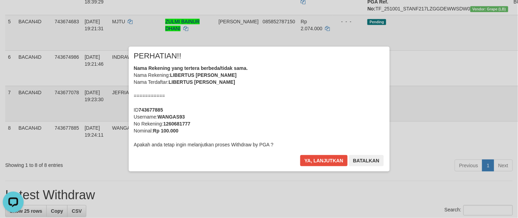
click at [479, 144] on div "× PERHATIAN!! Nama Rekening yang tertera berbeda/tidak sama. Nama Rekening: LIB…" at bounding box center [259, 109] width 518 height 152
click at [325, 163] on button "Ya, lanjutkan" at bounding box center [323, 160] width 47 height 11
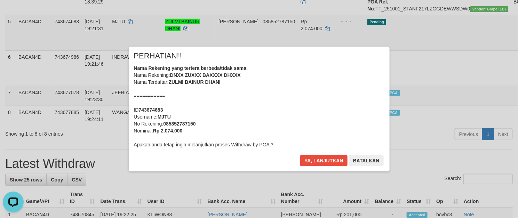
click at [319, 170] on div "Ya, lanjutkan Batalkan" at bounding box center [342, 163] width 85 height 16
click at [322, 162] on button "Ya, lanjutkan" at bounding box center [323, 160] width 47 height 11
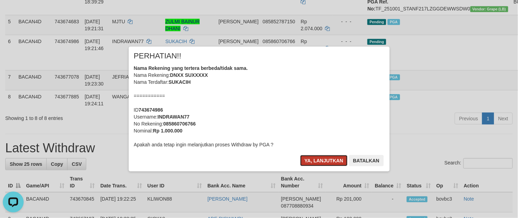
click at [326, 158] on button "Ya, lanjutkan" at bounding box center [323, 160] width 47 height 11
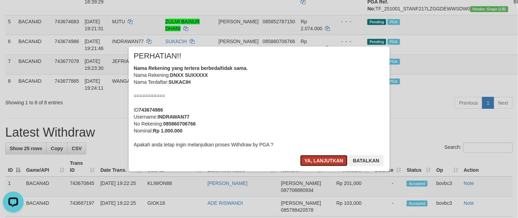
click at [326, 161] on button "Ya, lanjutkan" at bounding box center [323, 160] width 47 height 11
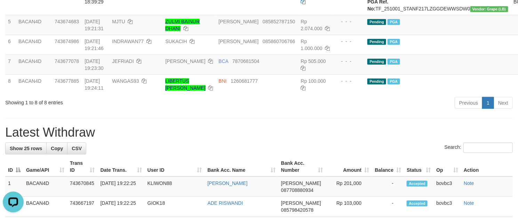
drag, startPoint x: 155, startPoint y: 195, endPoint x: 140, endPoint y: 183, distance: 19.5
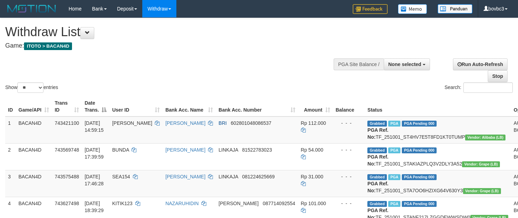
select select
select select "**"
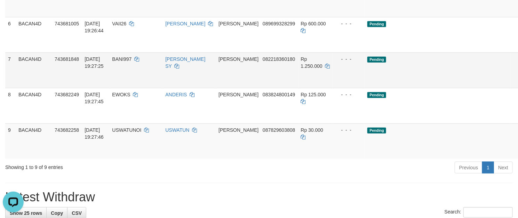
scroll to position [261, 0]
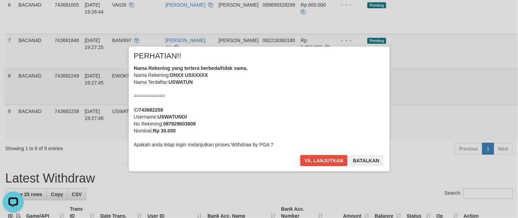
click at [481, 123] on div "× PERHATIAN!! Nama Rekening yang tertera berbeda/tidak sama. Nama Rekening: DNX…" at bounding box center [259, 109] width 518 height 152
click at [321, 160] on button "Ya, lanjutkan" at bounding box center [323, 160] width 47 height 11
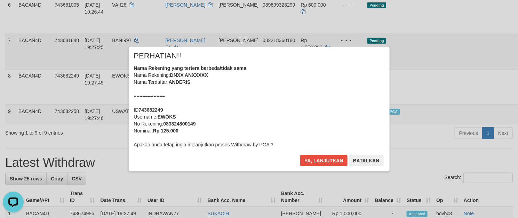
click at [480, 90] on div "× PERHATIAN!! Nama Rekening yang tertera berbeda/tidak sama. Nama Rekening: DNX…" at bounding box center [259, 109] width 518 height 152
click at [345, 163] on div "Ya, lanjutkan Batalkan" at bounding box center [342, 163] width 85 height 16
click at [316, 164] on button "Ya, lanjutkan" at bounding box center [323, 160] width 47 height 11
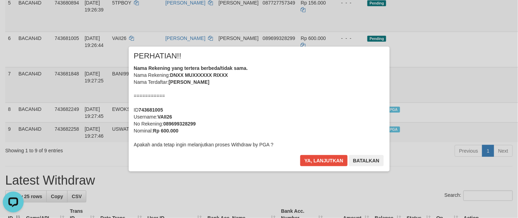
scroll to position [209, 0]
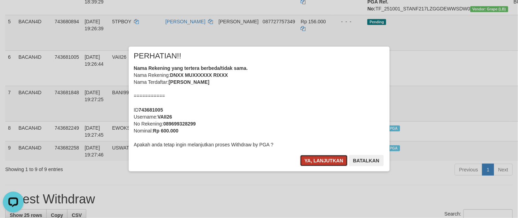
click at [327, 158] on button "Ya, lanjutkan" at bounding box center [323, 160] width 47 height 11
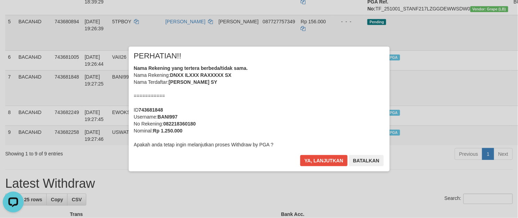
click at [477, 74] on div "× PERHATIAN!! Nama Rekening yang tertera berbeda/tidak sama. Nama Rekening: DNX…" at bounding box center [259, 109] width 518 height 152
click at [316, 165] on button "Ya, lanjutkan" at bounding box center [323, 160] width 47 height 11
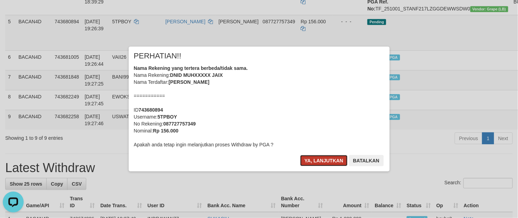
click at [326, 155] on button "Ya, lanjutkan" at bounding box center [323, 160] width 47 height 11
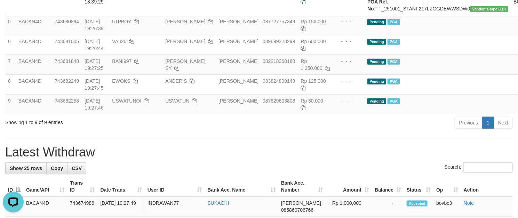
click at [352, 131] on div "Previous 1 Next" at bounding box center [367, 123] width 292 height 15
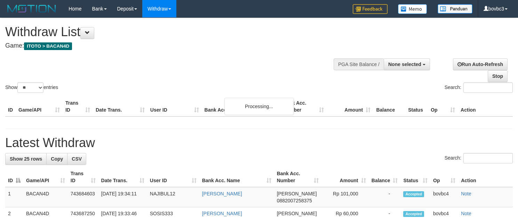
select select
select select "**"
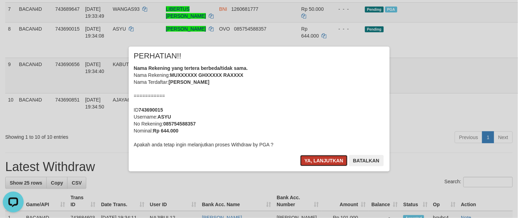
click at [337, 158] on button "Ya, lanjutkan" at bounding box center [323, 160] width 47 height 11
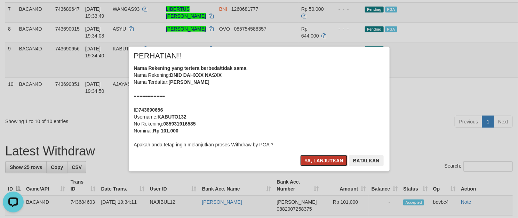
click at [315, 161] on button "Ya, lanjutkan" at bounding box center [323, 160] width 47 height 11
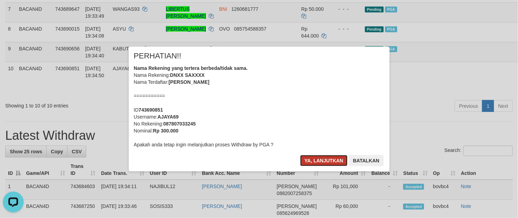
click at [331, 161] on button "Ya, lanjutkan" at bounding box center [323, 160] width 47 height 11
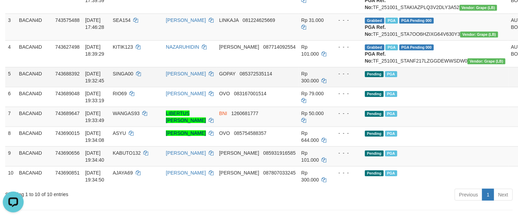
scroll to position [209, 0]
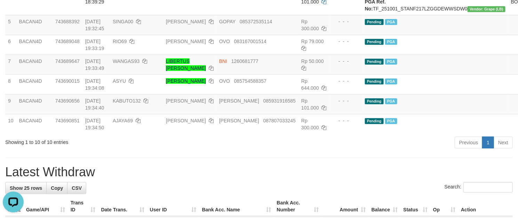
drag, startPoint x: 181, startPoint y: 166, endPoint x: 183, endPoint y: 171, distance: 5.2
click at [183, 134] on td "[PERSON_NAME]" at bounding box center [189, 124] width 53 height 20
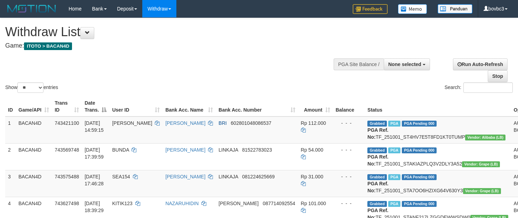
select select
select select "**"
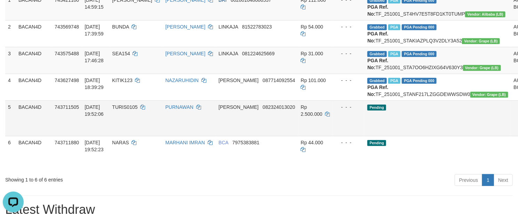
click at [365, 136] on td "Pending" at bounding box center [438, 118] width 146 height 35
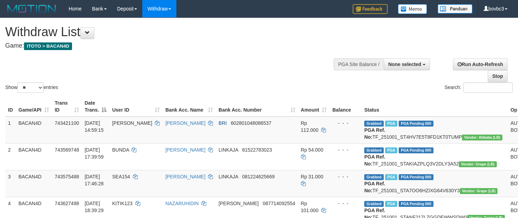
select select
select select "**"
